Goal: Register for event/course

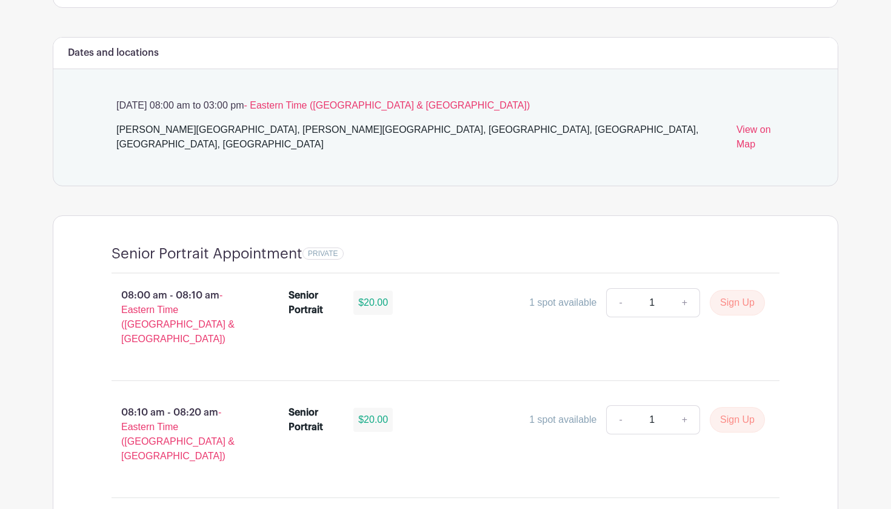
scroll to position [619, 0]
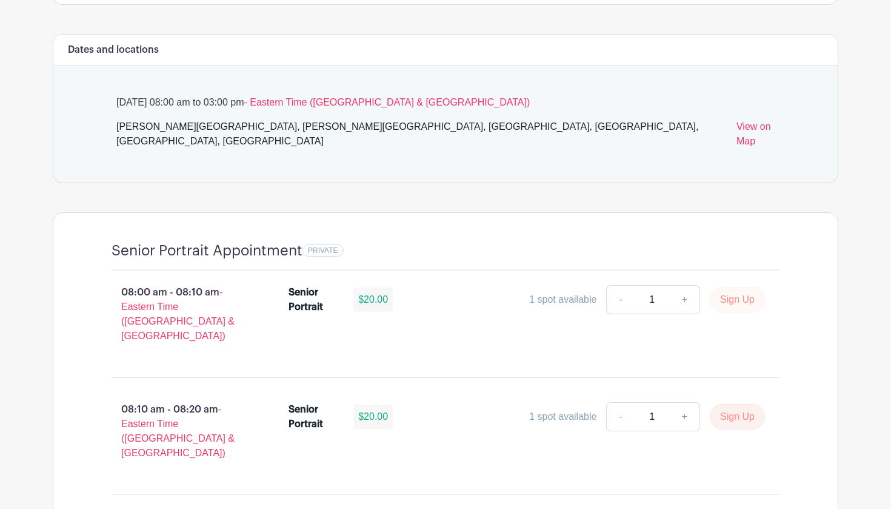
click at [737, 287] on button "Sign Up" at bounding box center [737, 299] width 55 height 25
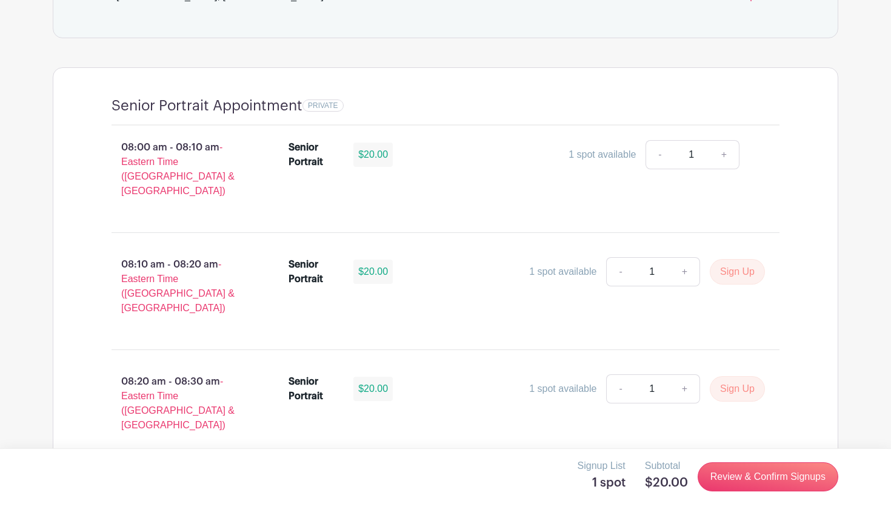
scroll to position [806, 0]
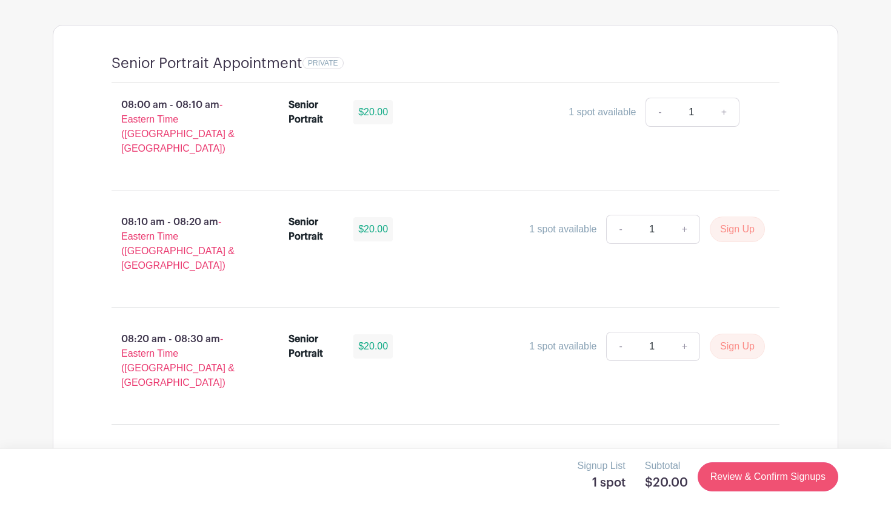
click at [778, 482] on link "Review & Confirm Signups" at bounding box center [768, 476] width 141 height 29
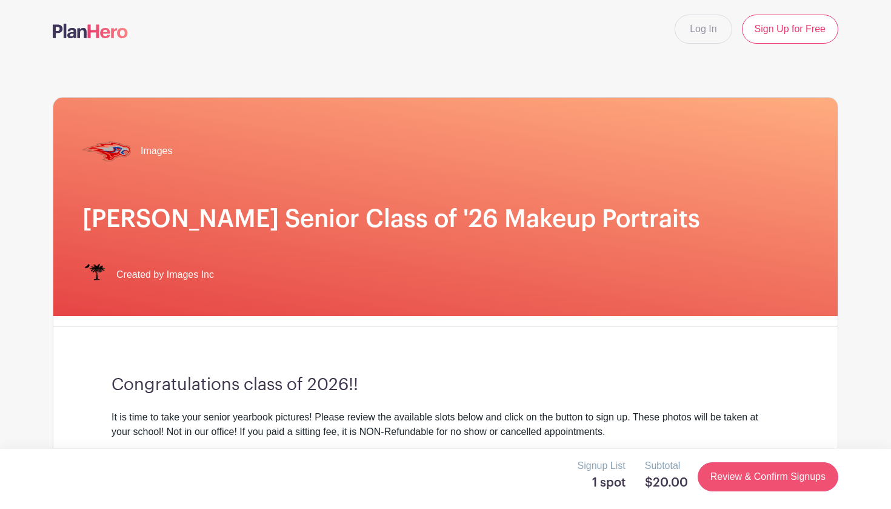
click at [761, 472] on link "Review & Confirm Signups" at bounding box center [768, 476] width 141 height 29
click at [746, 478] on link "Review & Confirm Signups" at bounding box center [768, 476] width 141 height 29
click at [746, 470] on link "Review & Confirm Signups" at bounding box center [768, 476] width 141 height 29
click at [738, 482] on link "Review & Confirm Signups" at bounding box center [768, 476] width 141 height 29
click at [732, 469] on link "Review & Confirm Signups" at bounding box center [768, 476] width 141 height 29
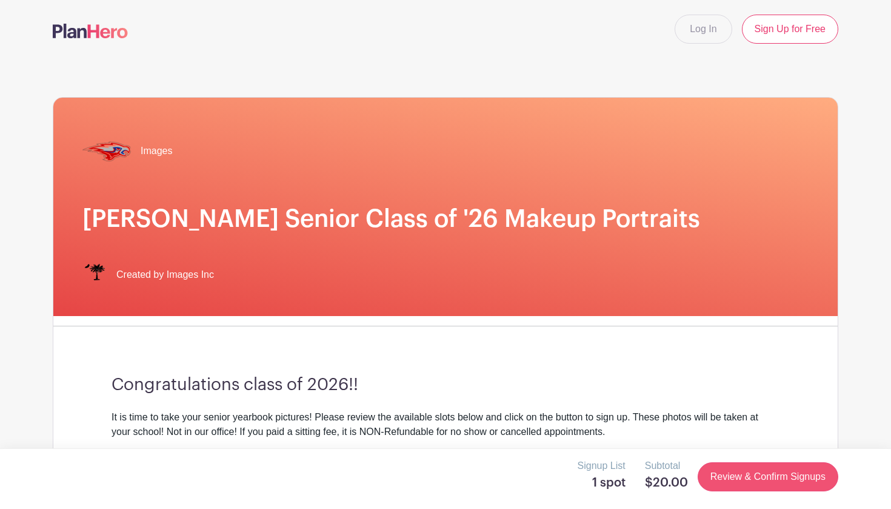
click at [732, 469] on link "Review & Confirm Signups" at bounding box center [768, 476] width 141 height 29
click at [777, 474] on link "Review & Confirm Signups" at bounding box center [768, 476] width 141 height 29
click at [774, 479] on link "Review & Confirm Signups" at bounding box center [768, 476] width 141 height 29
click at [729, 466] on link "Review & Confirm Signups" at bounding box center [768, 476] width 141 height 29
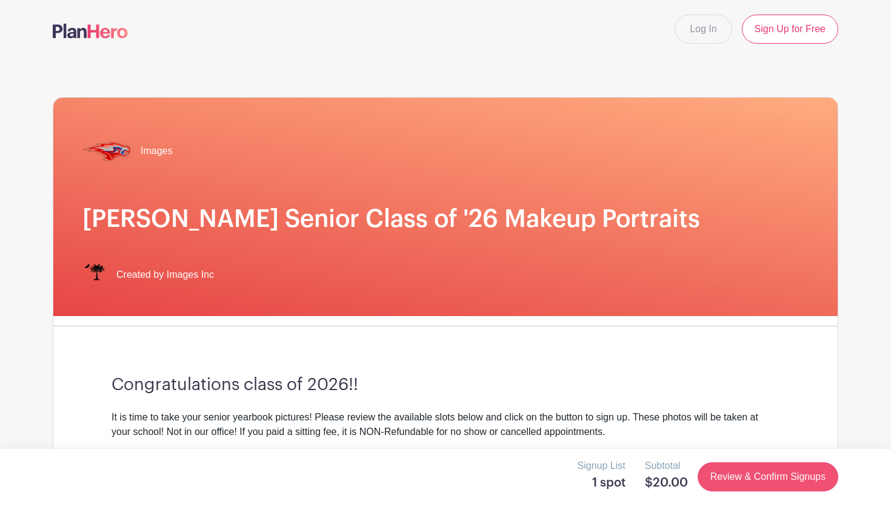
click at [729, 467] on link "Review & Confirm Signups" at bounding box center [768, 476] width 141 height 29
drag, startPoint x: 729, startPoint y: 467, endPoint x: 729, endPoint y: 490, distance: 22.4
click at [729, 466] on link "Review & Confirm Signups" at bounding box center [768, 476] width 141 height 29
drag, startPoint x: 729, startPoint y: 490, endPoint x: 732, endPoint y: 496, distance: 7.3
click at [729, 489] on link "Review & Confirm Signups" at bounding box center [768, 476] width 141 height 29
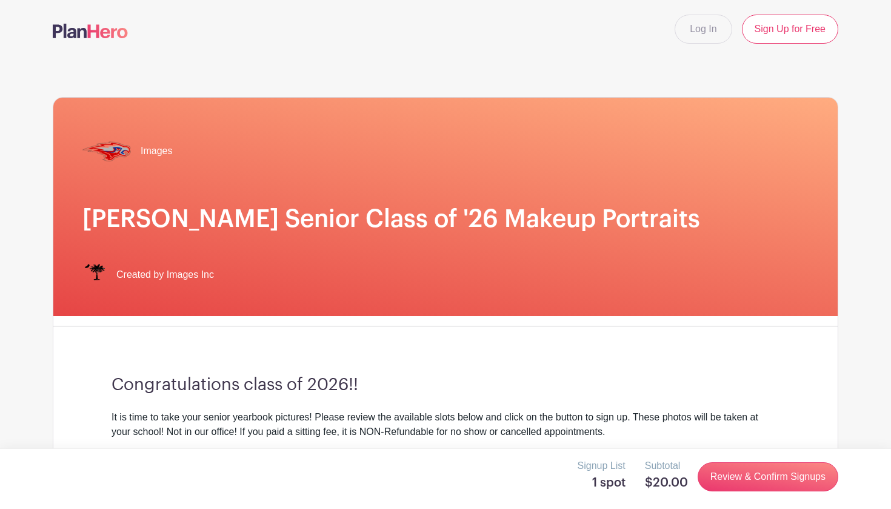
click at [732, 495] on div "Signup List 1 spot Subtotal $20.00 Review & Confirm Signups" at bounding box center [445, 478] width 891 height 61
click at [706, 33] on link "Log In" at bounding box center [703, 29] width 57 height 29
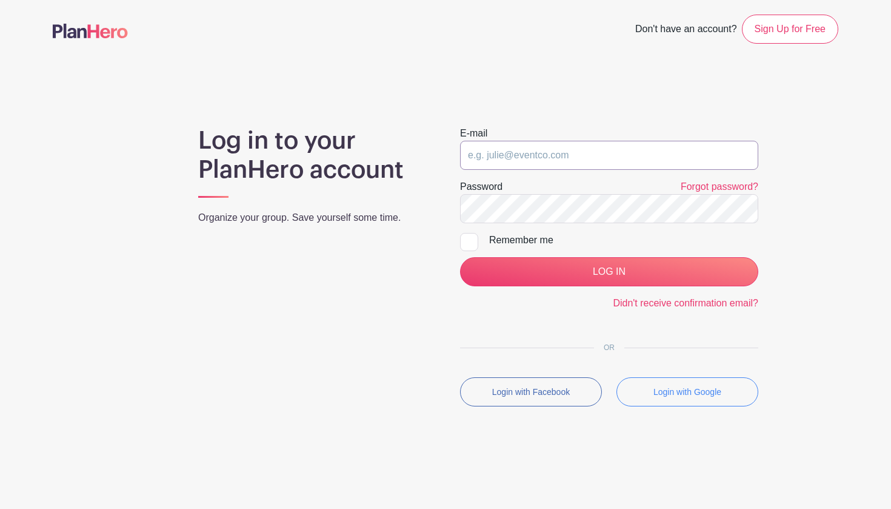
click at [596, 153] on input "email" at bounding box center [609, 155] width 298 height 29
type input "v"
click at [813, 25] on link "Sign Up for Free" at bounding box center [790, 29] width 96 height 29
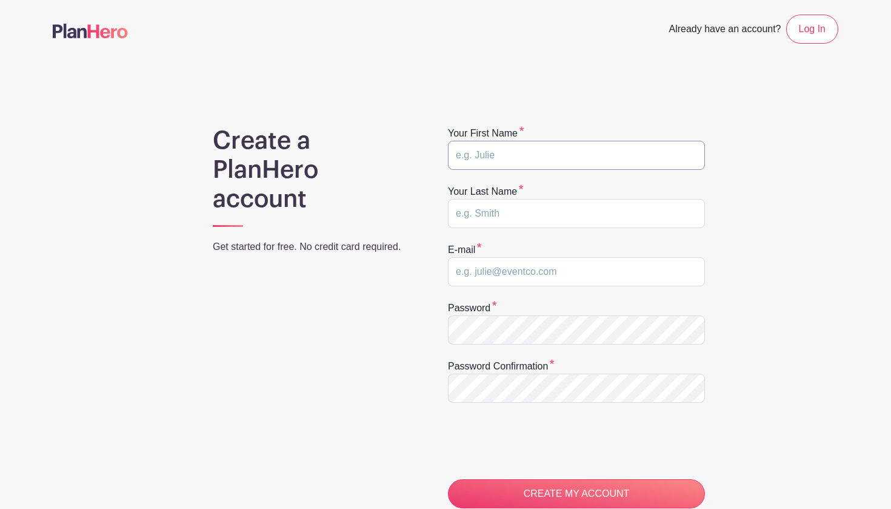
click at [543, 158] on input "text" at bounding box center [576, 155] width 257 height 29
type input "[PERSON_NAME]"
click at [544, 216] on input "text" at bounding box center [576, 213] width 257 height 29
type input "Van Horn"
click at [533, 267] on input "email" at bounding box center [576, 271] width 257 height 29
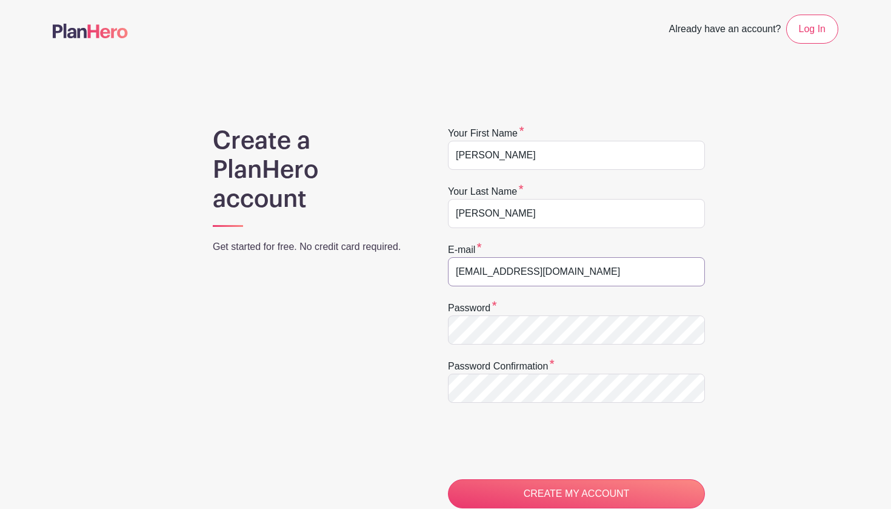
type input "vanhornis2026@hammondschool.org"
click at [547, 496] on input "CREATE MY ACCOUNT" at bounding box center [576, 493] width 257 height 29
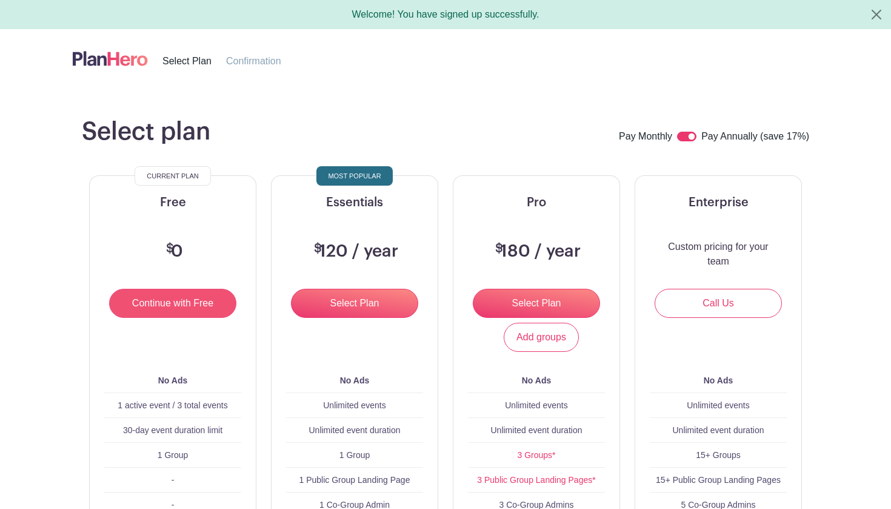
click at [162, 307] on input "Continue with Free" at bounding box center [172, 303] width 127 height 29
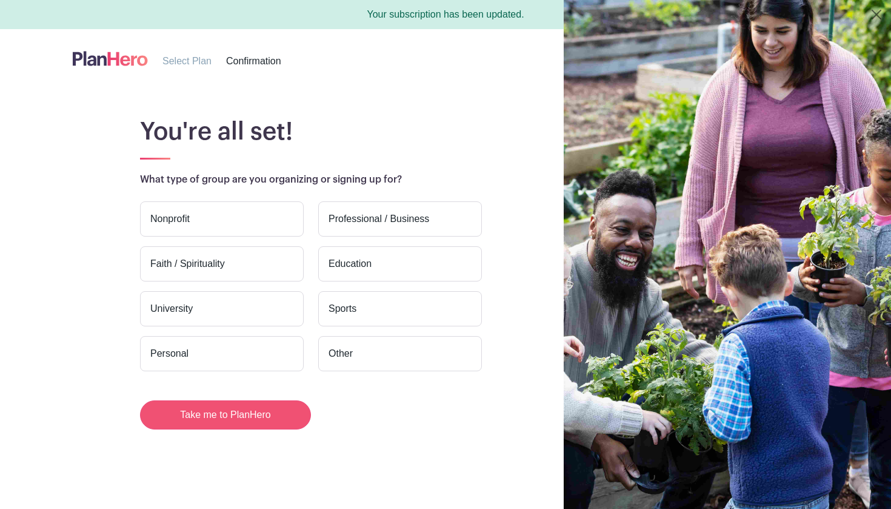
click at [269, 421] on button "Take me to PlanHero" at bounding box center [225, 414] width 171 height 29
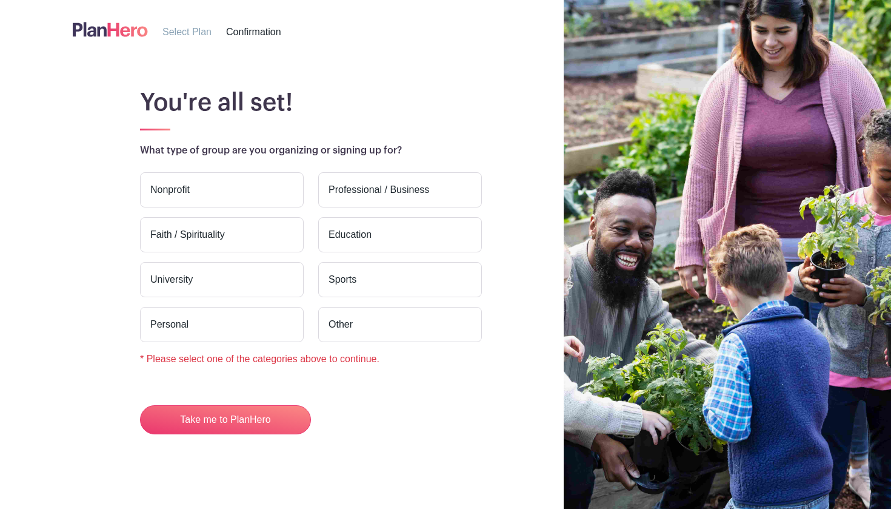
click at [355, 238] on label "Education" at bounding box center [400, 234] width 164 height 35
click at [0, 0] on input "Education" at bounding box center [0, 0] width 0 height 0
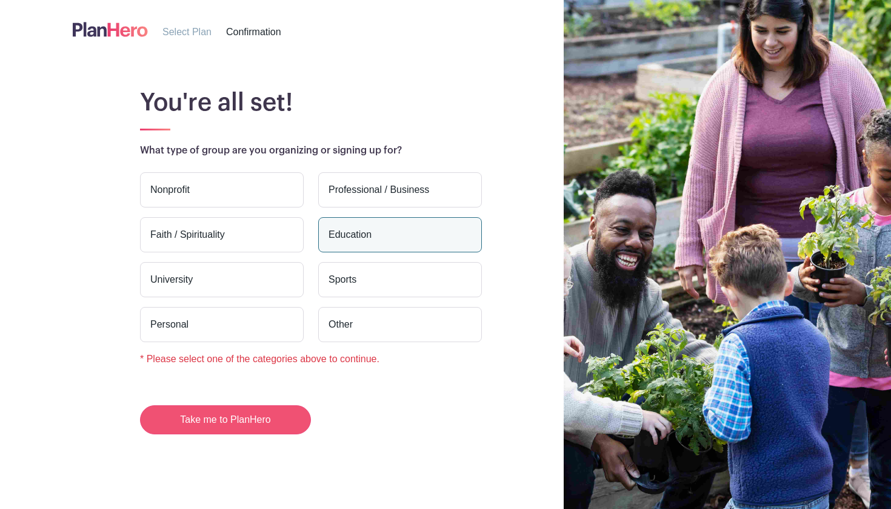
click at [276, 423] on button "Take me to PlanHero" at bounding box center [225, 419] width 171 height 29
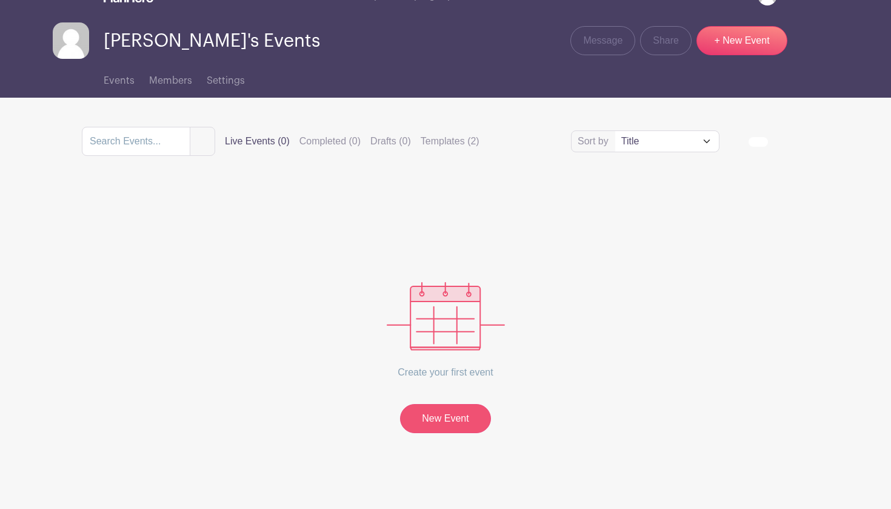
scroll to position [27, 0]
click at [465, 418] on link "New Event" at bounding box center [445, 418] width 91 height 29
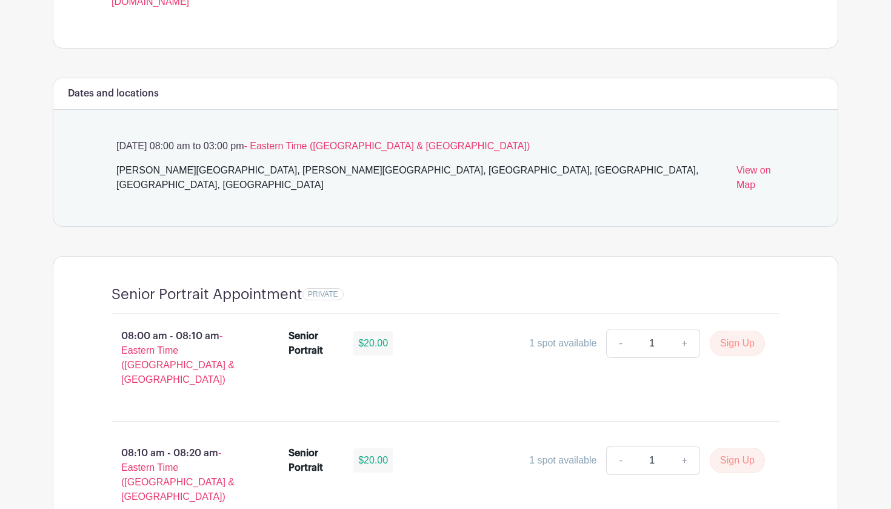
scroll to position [585, 0]
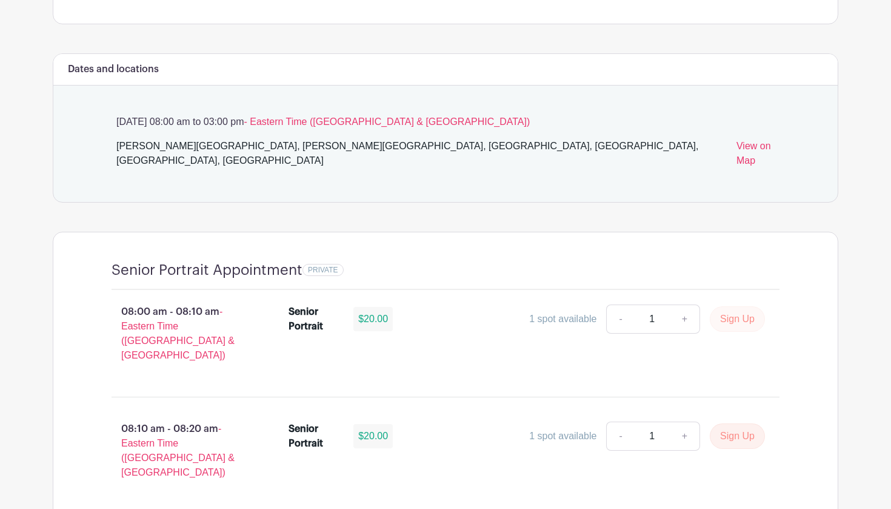
click at [734, 306] on button "Sign Up" at bounding box center [737, 318] width 55 height 25
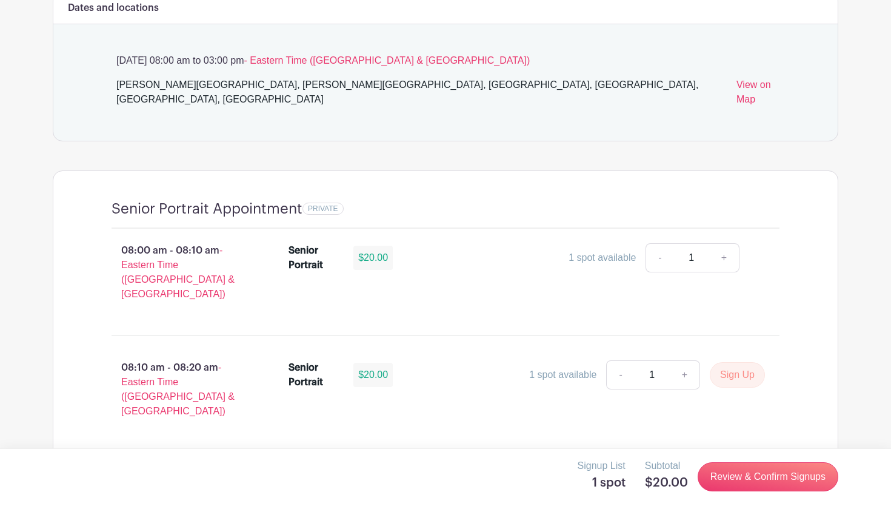
scroll to position [657, 0]
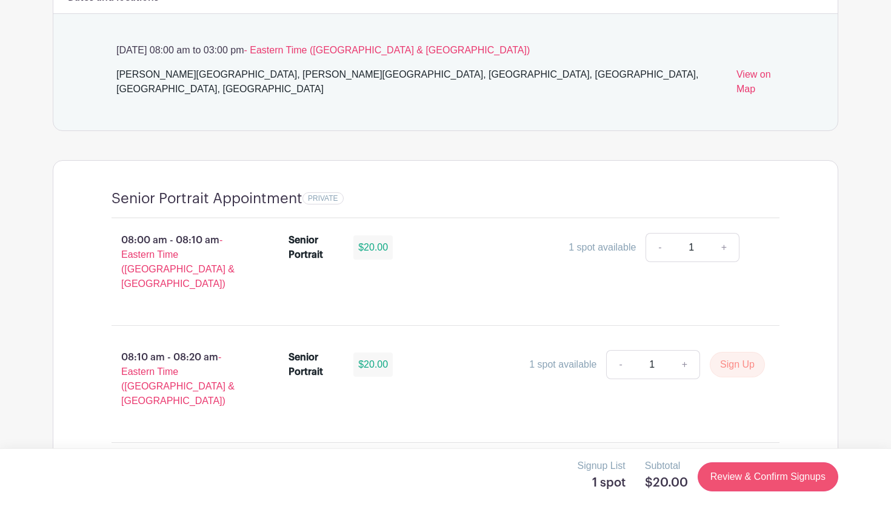
click at [751, 474] on link "Review & Confirm Signups" at bounding box center [768, 476] width 141 height 29
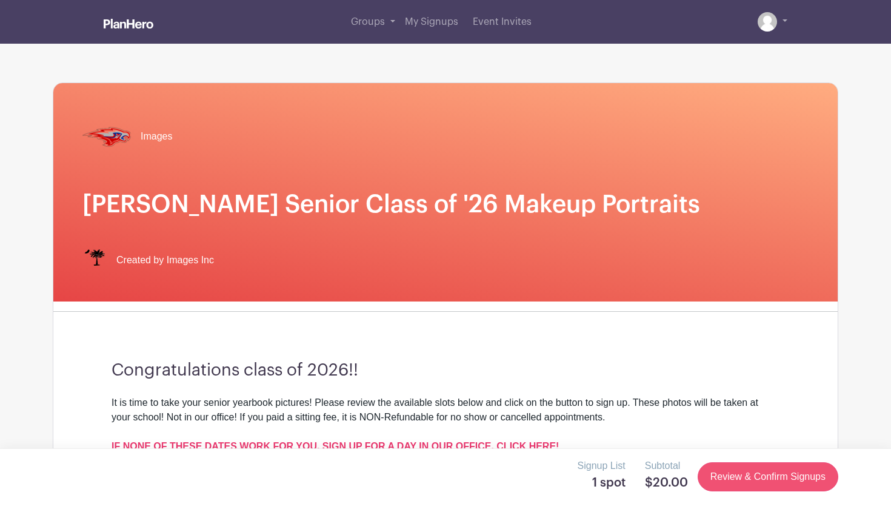
click at [751, 474] on link "Review & Confirm Signups" at bounding box center [768, 476] width 141 height 29
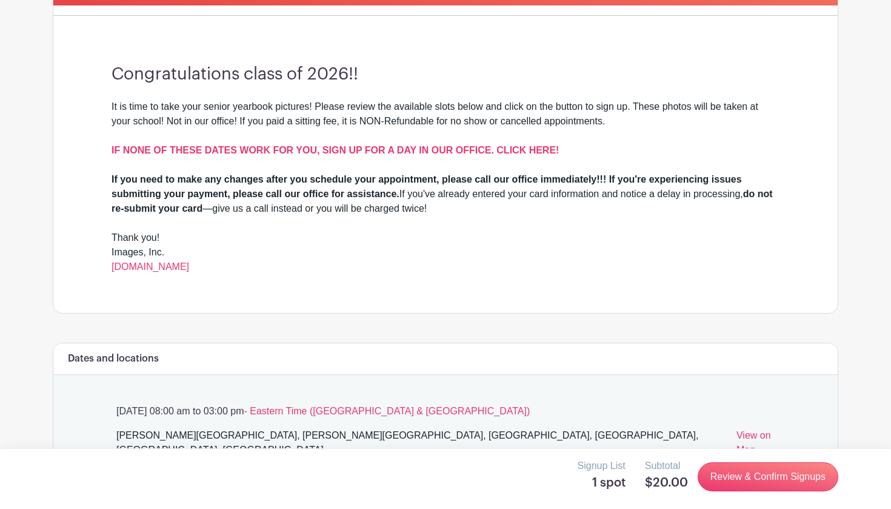
scroll to position [344, 0]
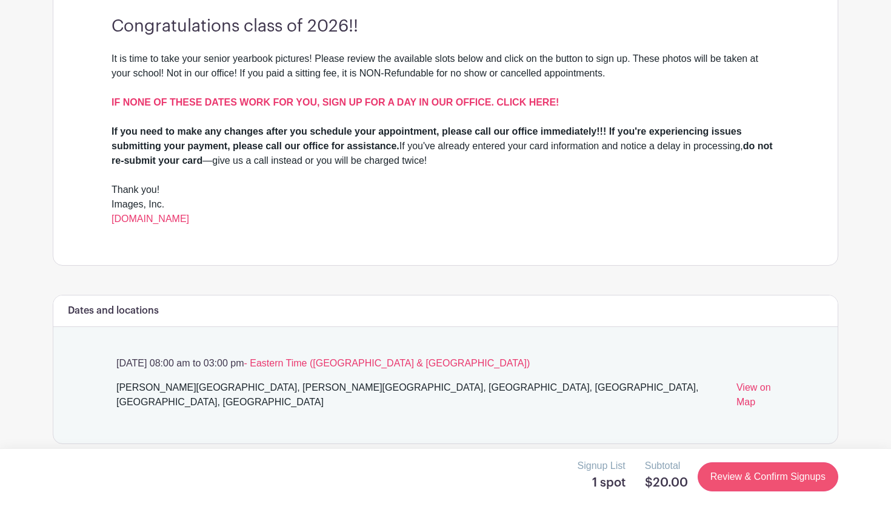
click at [772, 477] on link "Review & Confirm Signups" at bounding box center [768, 476] width 141 height 29
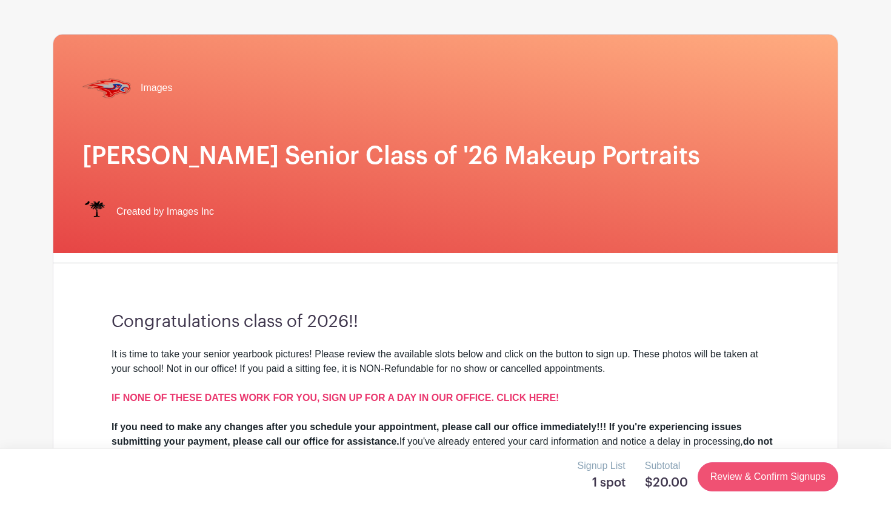
scroll to position [0, 0]
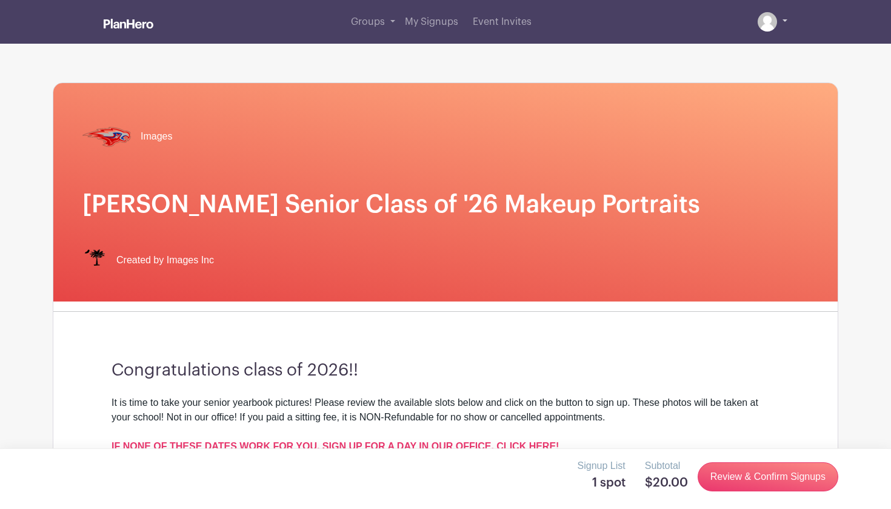
click at [767, 30] on img at bounding box center [767, 21] width 19 height 19
click at [789, 21] on div "Groups All Groups Isabel's Events My Signups Event Invites My account Logout" at bounding box center [445, 22] width 800 height 44
click at [785, 21] on link at bounding box center [773, 21] width 30 height 19
click at [780, 19] on link at bounding box center [773, 21] width 30 height 19
click at [763, 19] on img at bounding box center [767, 21] width 19 height 19
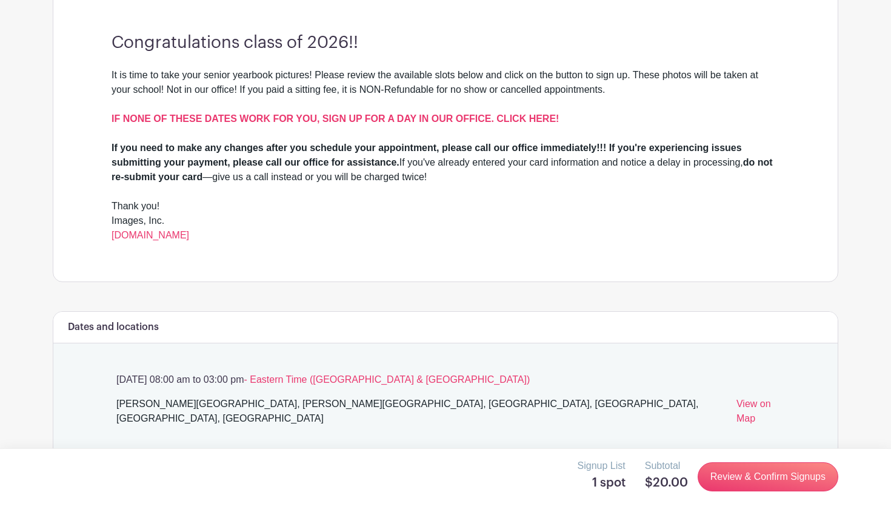
scroll to position [329, 0]
click at [756, 470] on link "Review & Confirm Signups" at bounding box center [768, 476] width 141 height 29
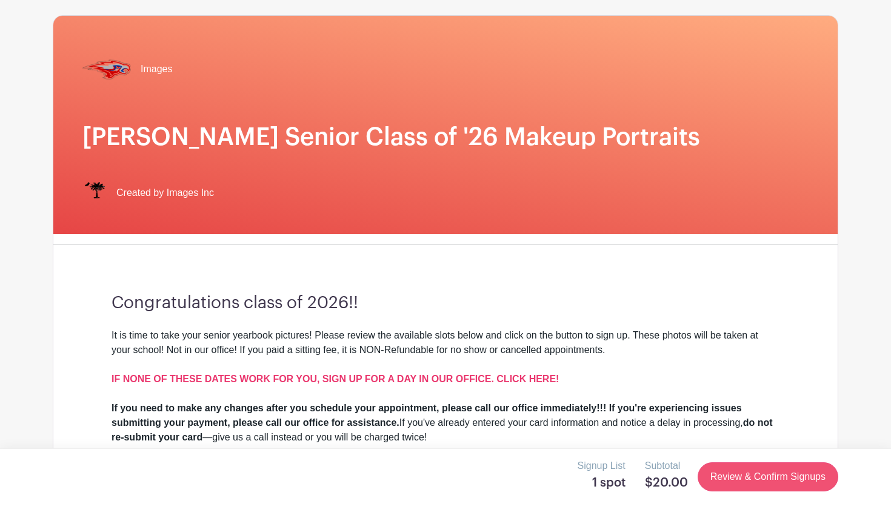
scroll to position [0, 0]
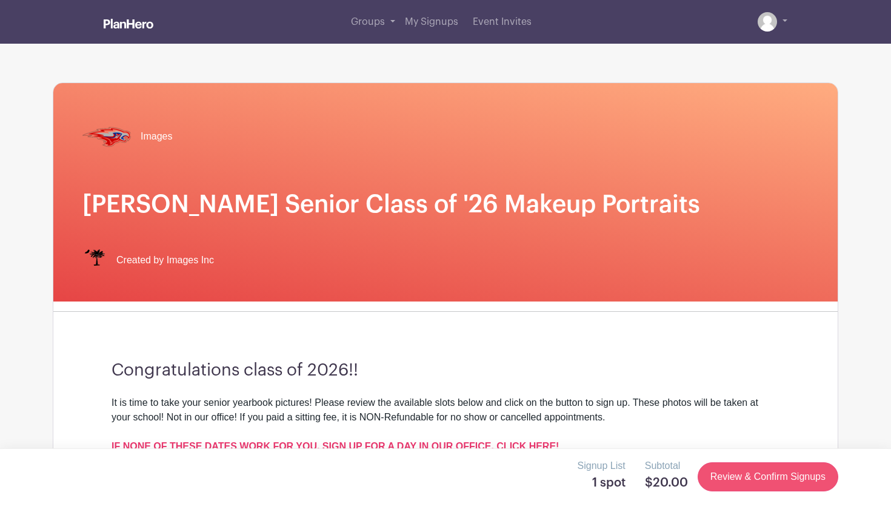
click at [754, 473] on link "Review & Confirm Signups" at bounding box center [768, 476] width 141 height 29
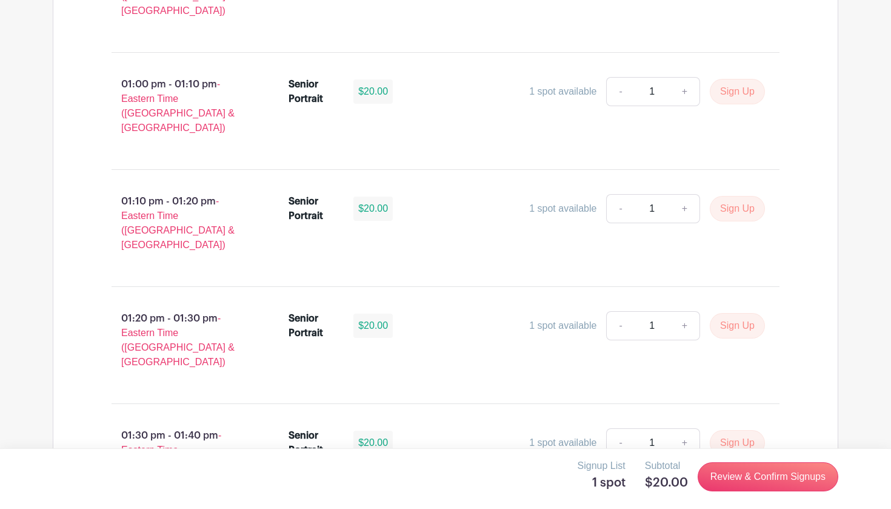
scroll to position [3620, 0]
click at [744, 476] on link "Review & Confirm Signups" at bounding box center [768, 476] width 141 height 29
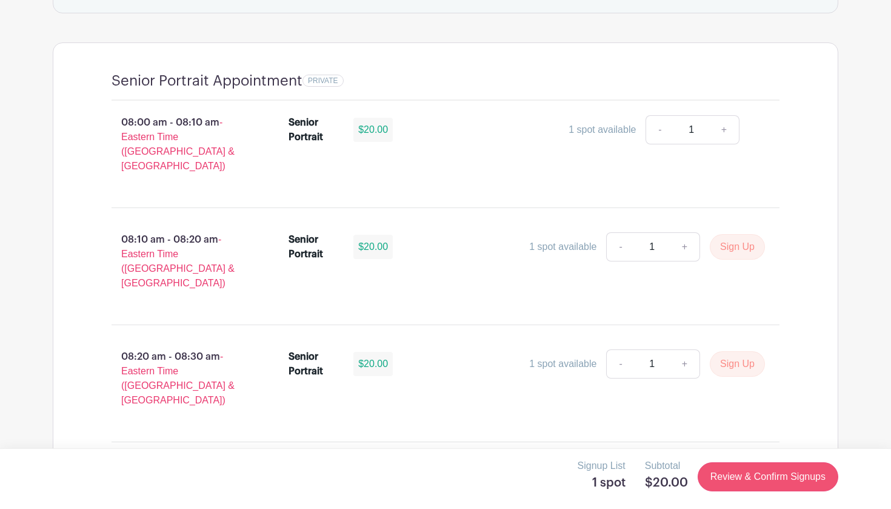
scroll to position [0, 0]
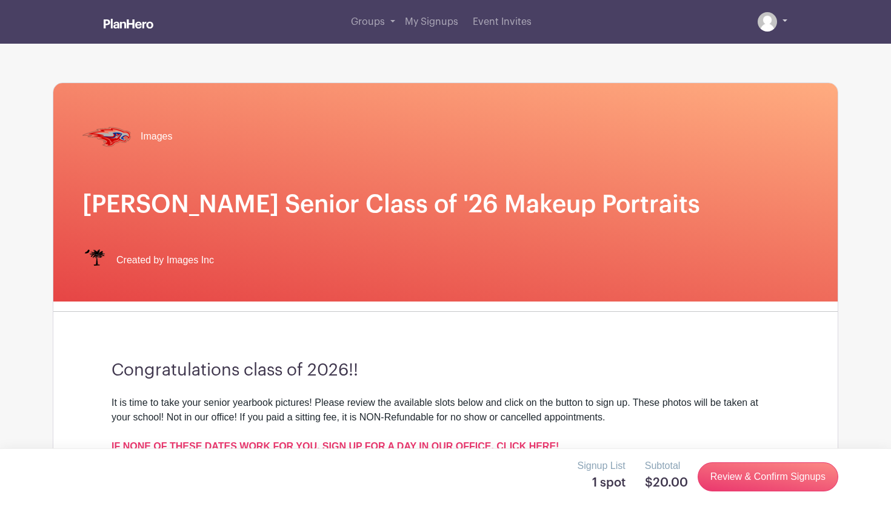
click at [763, 28] on img at bounding box center [767, 21] width 19 height 19
click at [786, 13] on link at bounding box center [773, 21] width 30 height 19
click at [784, 19] on link at bounding box center [773, 21] width 30 height 19
click at [775, 20] on img at bounding box center [767, 21] width 19 height 19
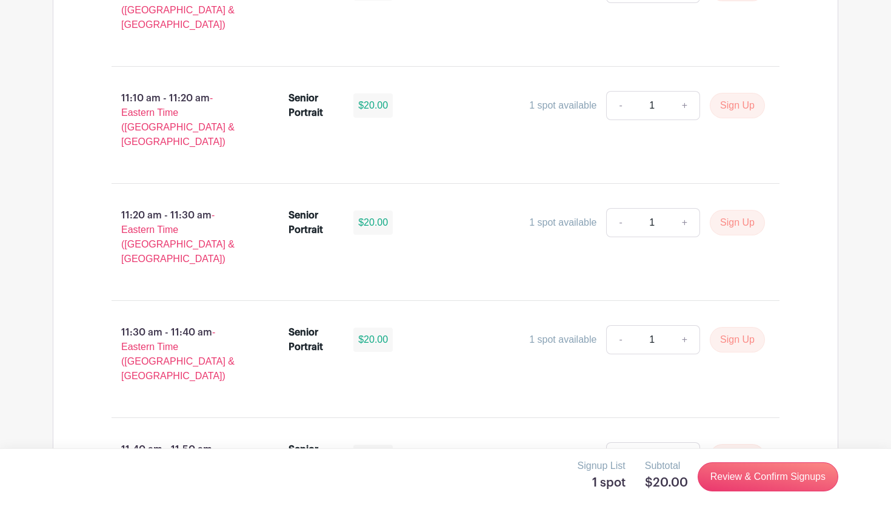
scroll to position [3271, 0]
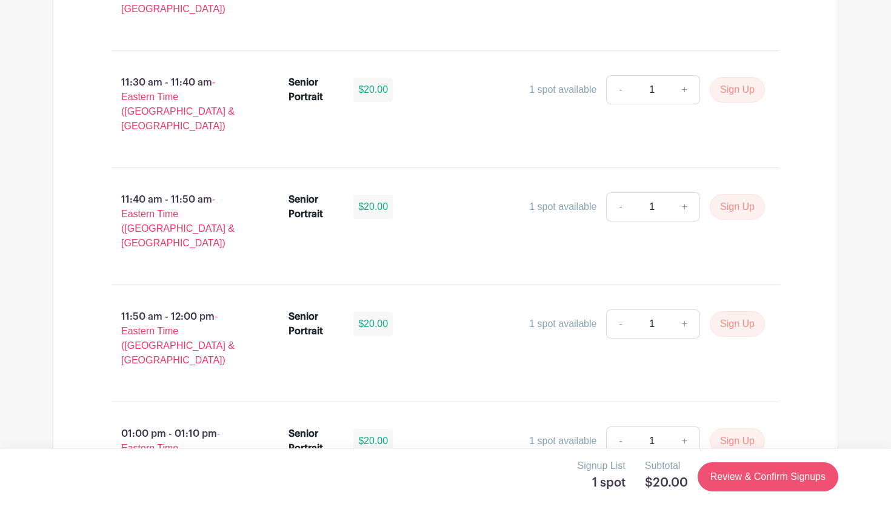
click at [788, 473] on link "Review & Confirm Signups" at bounding box center [768, 476] width 141 height 29
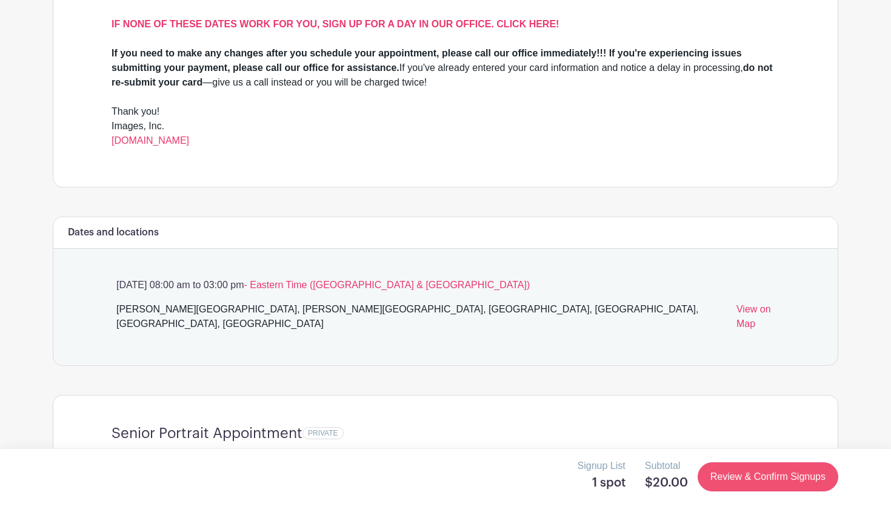
scroll to position [0, 0]
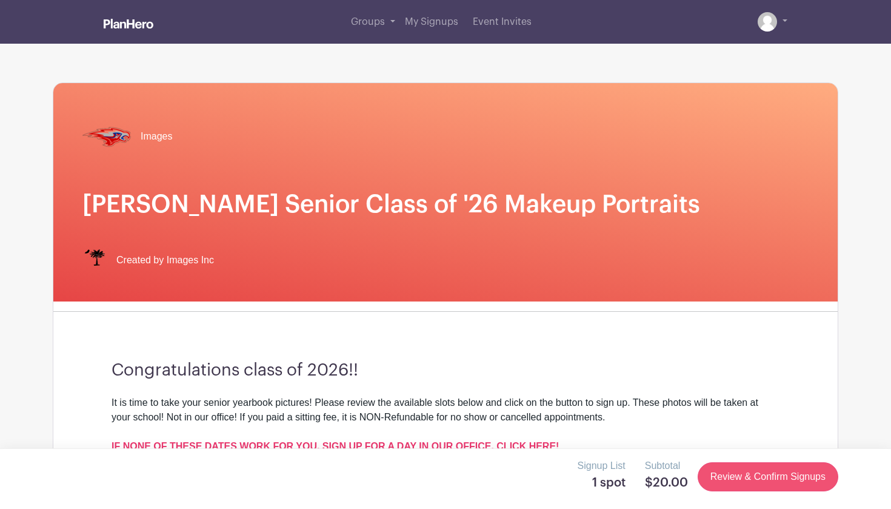
click at [788, 473] on link "Review & Confirm Signups" at bounding box center [768, 476] width 141 height 29
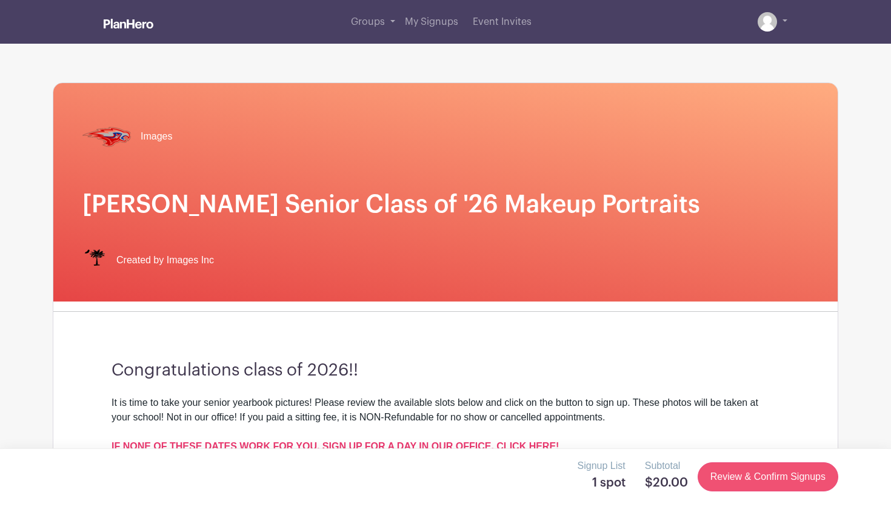
click at [788, 473] on link "Review & Confirm Signups" at bounding box center [768, 476] width 141 height 29
click at [728, 481] on link "Review & Confirm Signups" at bounding box center [768, 476] width 141 height 29
click at [784, 25] on link at bounding box center [773, 21] width 30 height 19
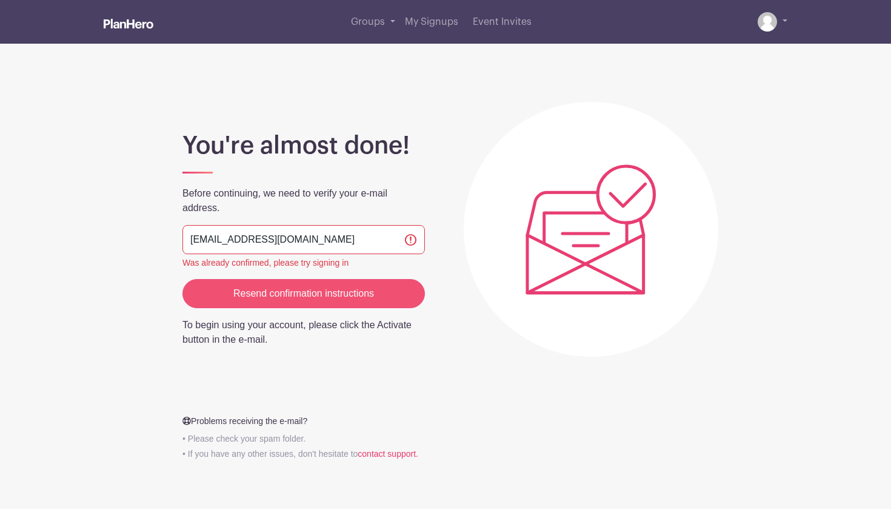
click at [363, 293] on input "Resend confirmation instructions" at bounding box center [303, 293] width 242 height 29
click at [783, 28] on link at bounding box center [773, 21] width 30 height 19
click at [766, 16] on img at bounding box center [767, 21] width 19 height 19
click at [787, 19] on link at bounding box center [773, 21] width 30 height 19
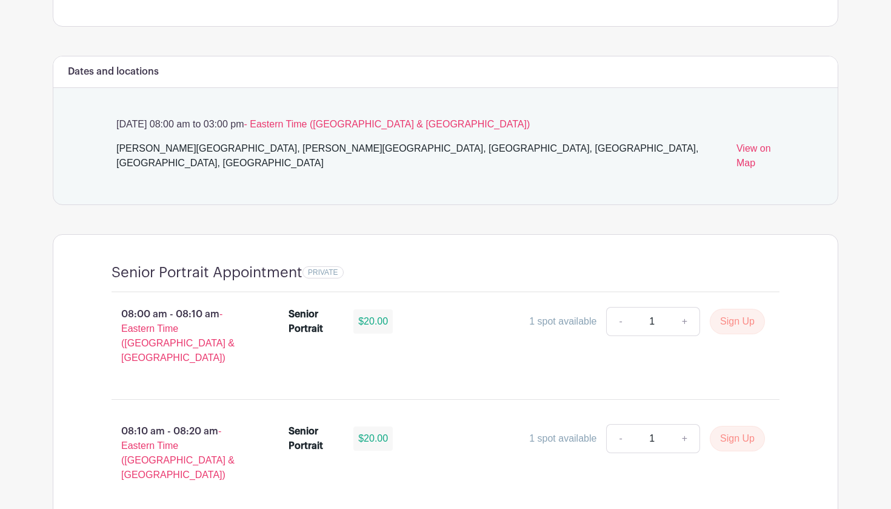
scroll to position [585, 0]
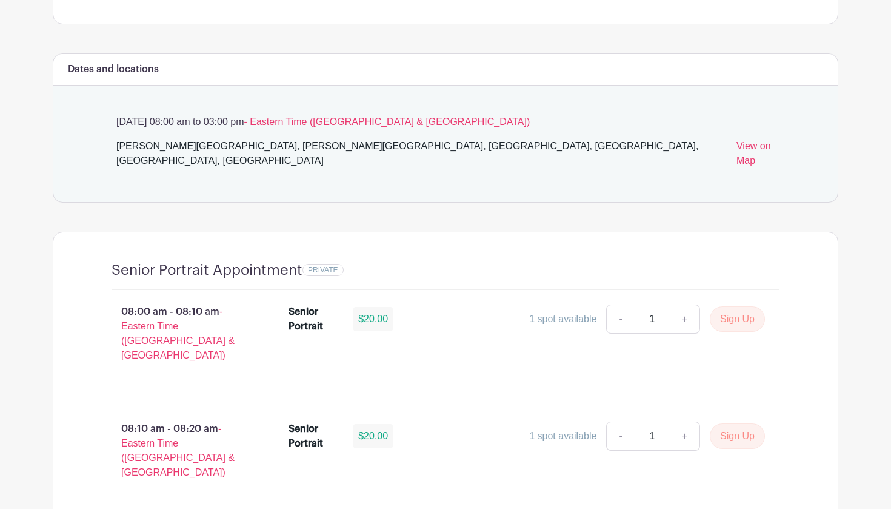
click at [688, 306] on link "+" at bounding box center [685, 318] width 30 height 29
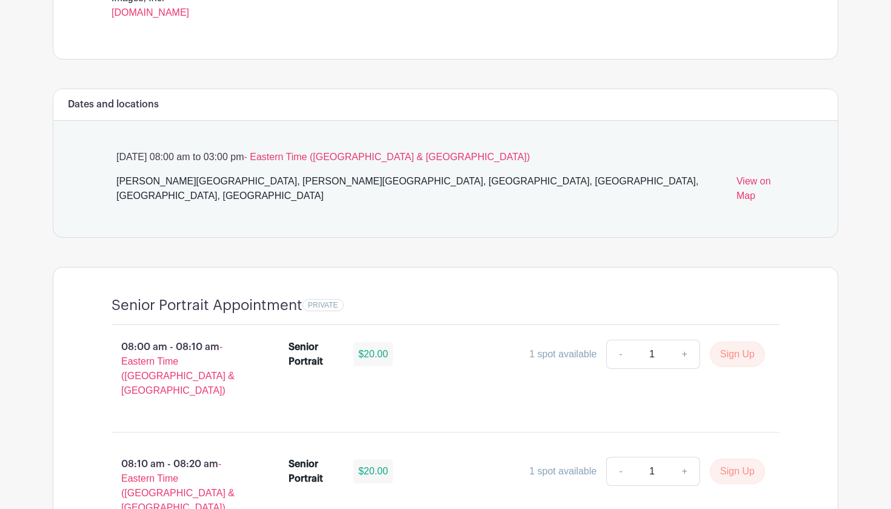
scroll to position [558, 0]
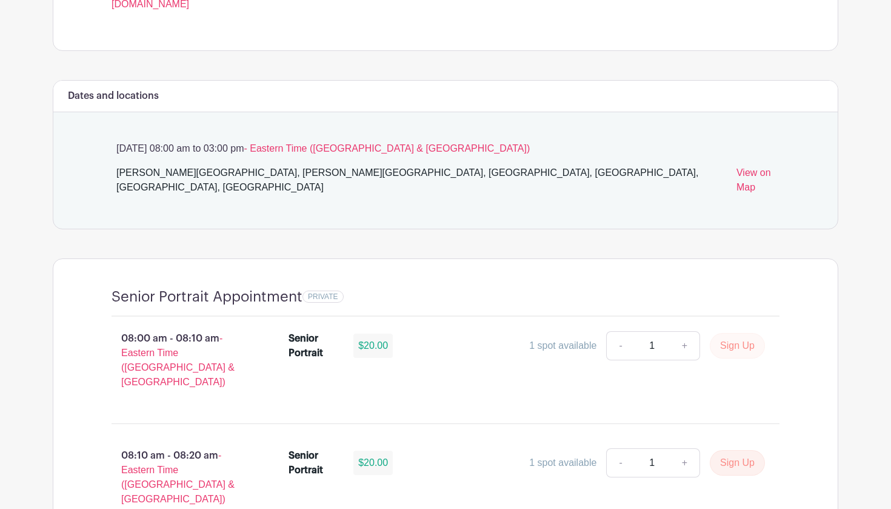
click at [721, 333] on button "Sign Up" at bounding box center [737, 345] width 55 height 25
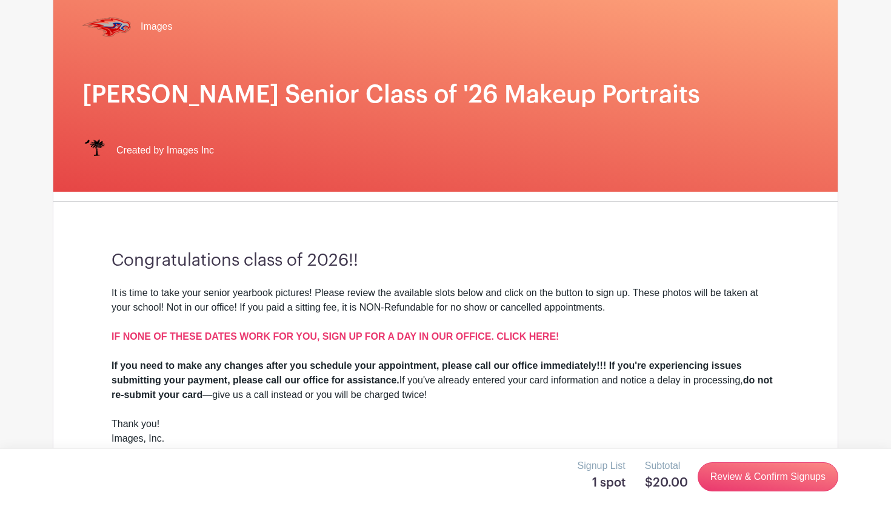
scroll to position [116, 0]
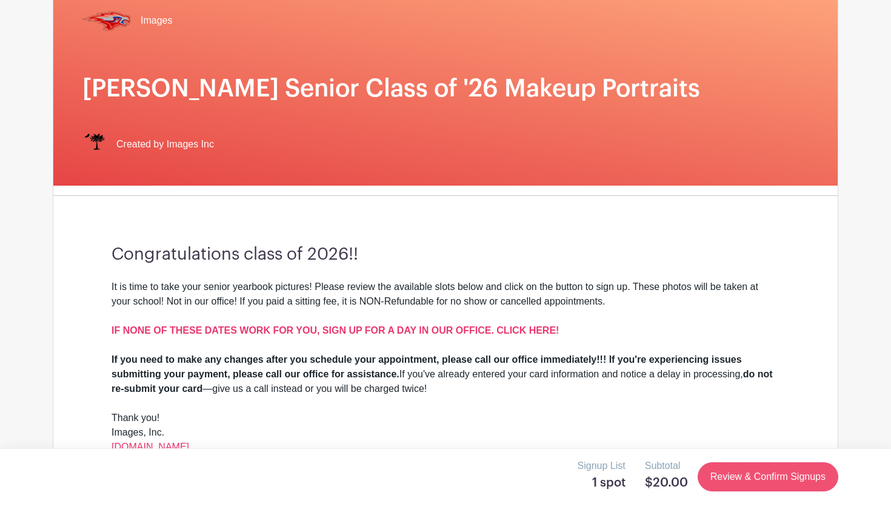
click at [735, 478] on link "Review & Confirm Signups" at bounding box center [768, 476] width 141 height 29
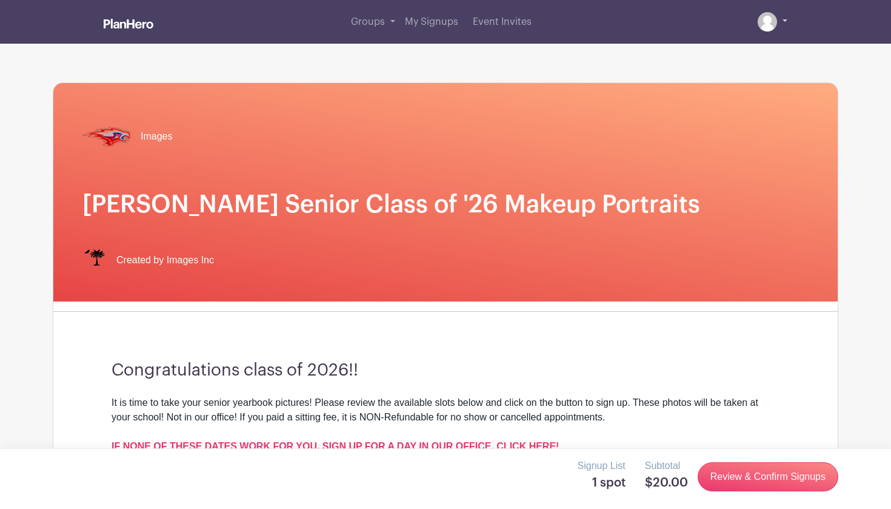
click at [766, 20] on img at bounding box center [767, 21] width 19 height 19
click at [780, 22] on link at bounding box center [773, 21] width 30 height 19
click at [786, 20] on link at bounding box center [773, 21] width 30 height 19
